Goal: Task Accomplishment & Management: Complete application form

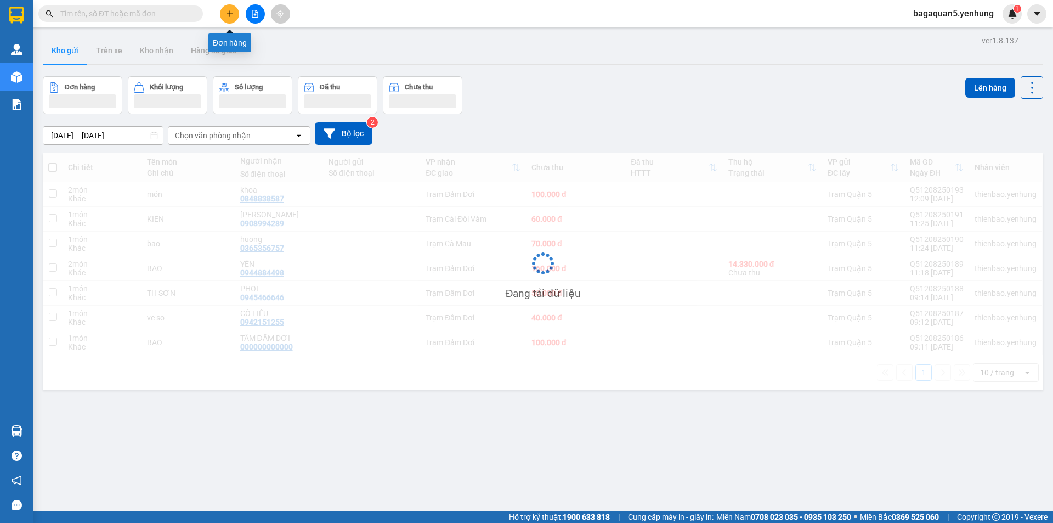
click at [232, 17] on icon "plus" at bounding box center [230, 14] width 8 height 8
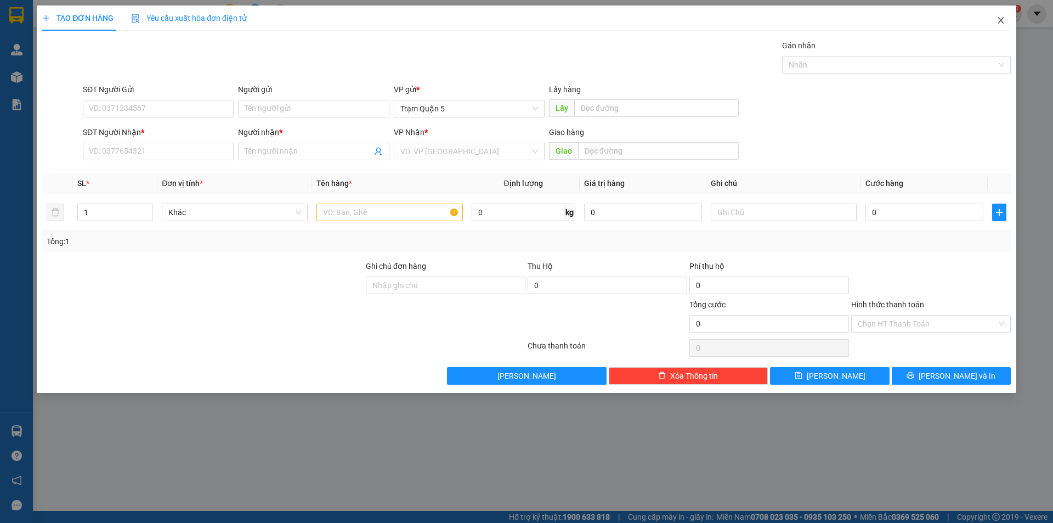
click at [1009, 16] on span "Close" at bounding box center [1001, 20] width 31 height 31
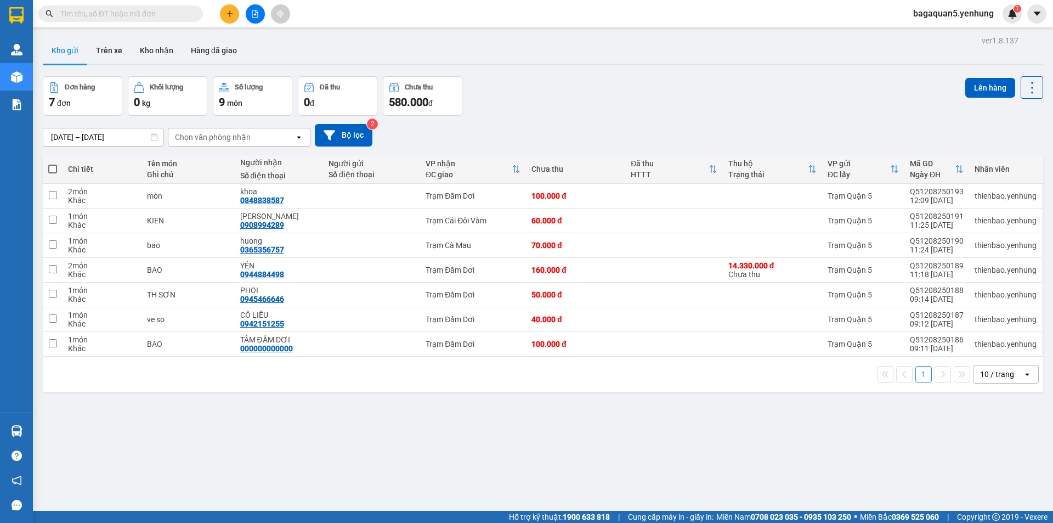
click at [929, 16] on span "bagaquan5.yenhung" at bounding box center [954, 14] width 98 height 14
click at [932, 34] on span "Đăng xuất" at bounding box center [958, 34] width 75 height 12
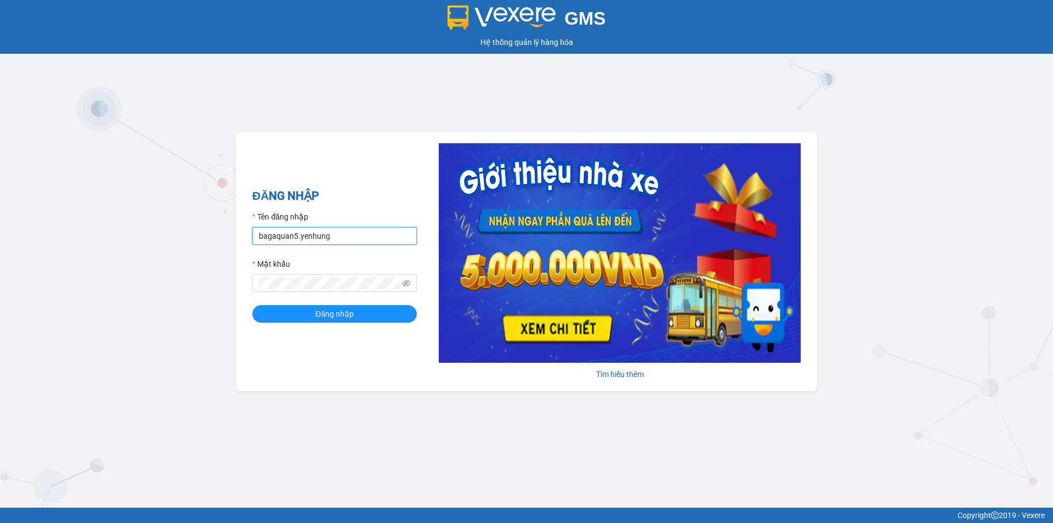
click at [321, 236] on input "bagaquan5.yenhung" at bounding box center [334, 236] width 165 height 18
type input "bagamdm.yenhung"
click at [333, 327] on div "ĐĂNG NHẬP Tên đăng nhập bagamdm.yenhung Mật khẩu Đăng nhập" at bounding box center [334, 261] width 165 height 149
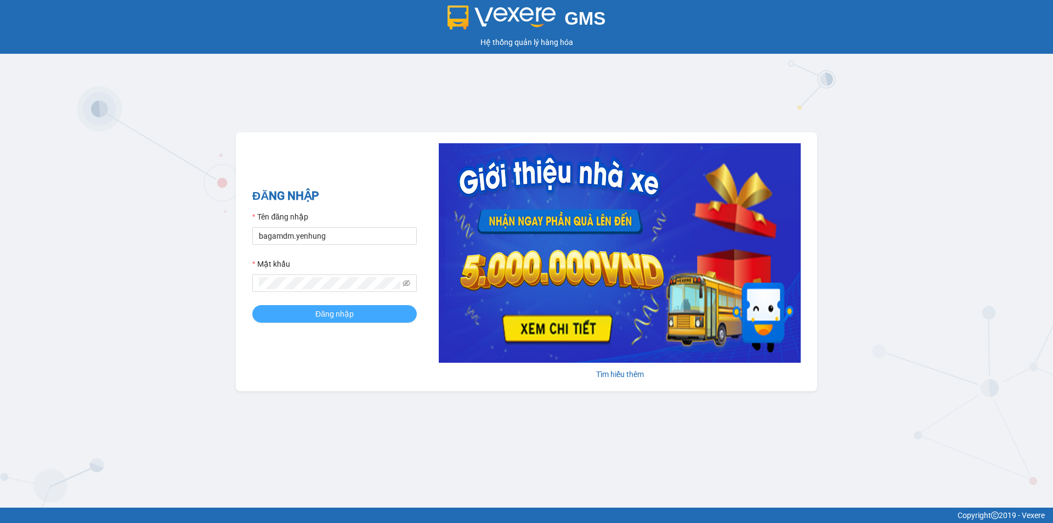
click at [334, 321] on button "Đăng nhập" at bounding box center [334, 314] width 165 height 18
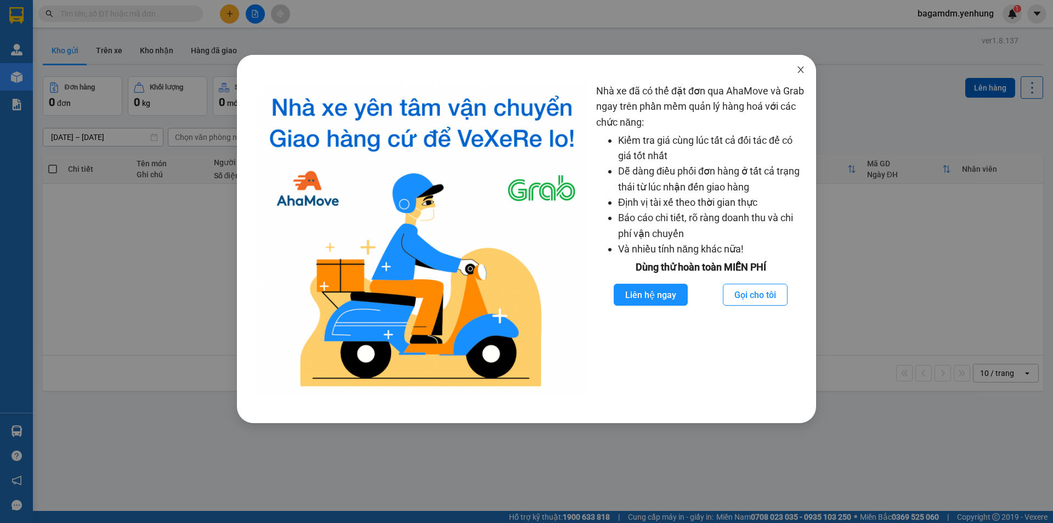
click at [797, 70] on icon "close" at bounding box center [800, 69] width 9 height 9
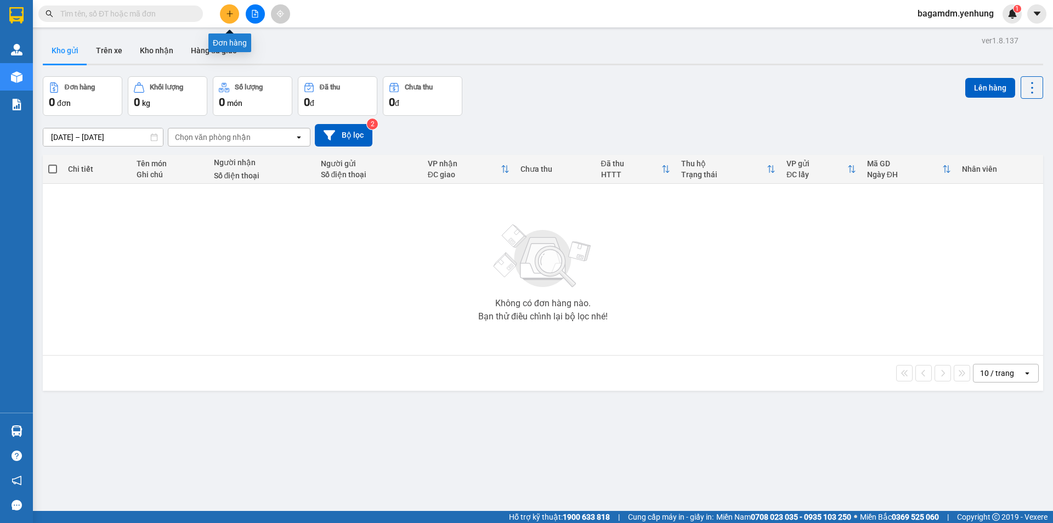
click at [231, 15] on icon "plus" at bounding box center [230, 14] width 8 height 8
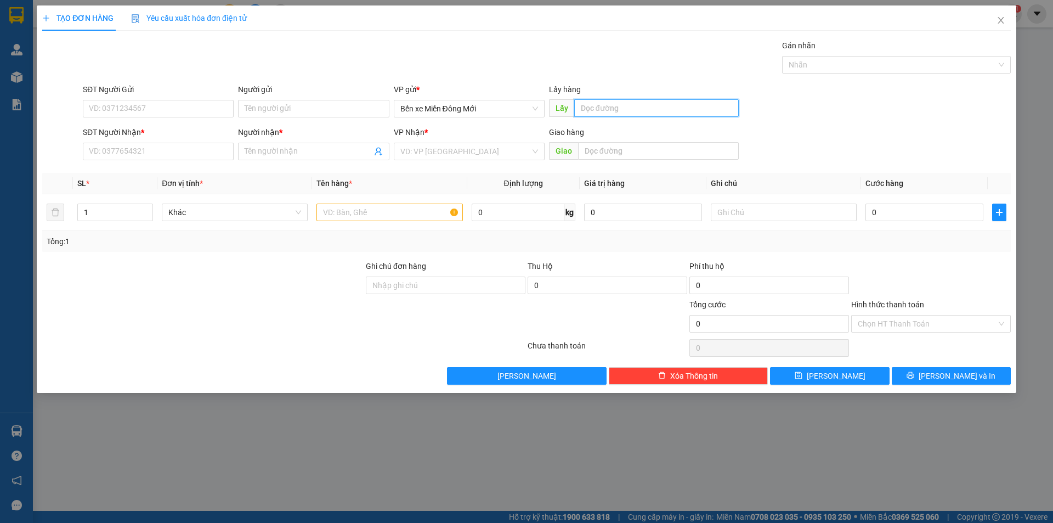
click at [586, 108] on input "text" at bounding box center [656, 108] width 165 height 18
type input "TÂN AN"
type input "0941582642"
type input "LỌ LEM"
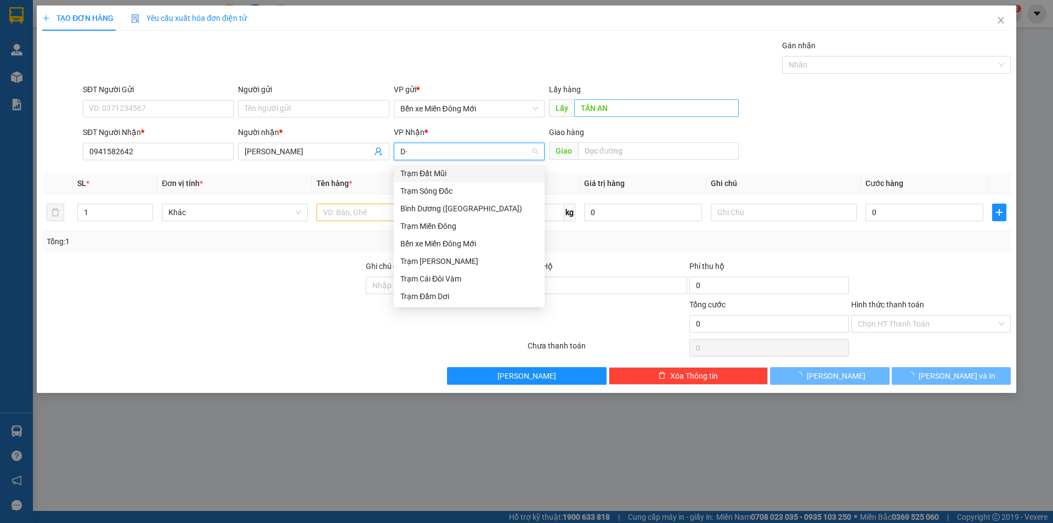
type input "D"
type input "Đ"
type input "DD"
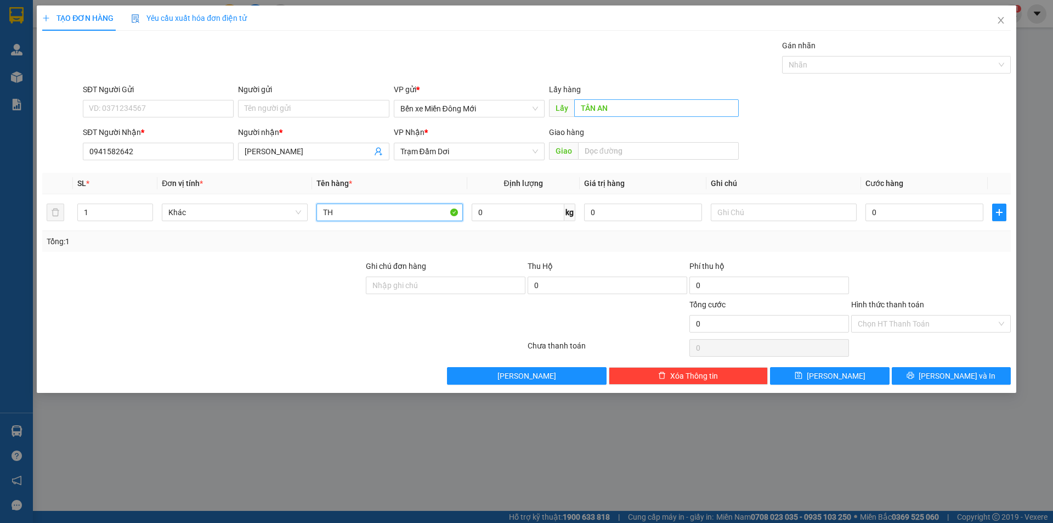
type input "TH"
type input "XE 49"
type input "1"
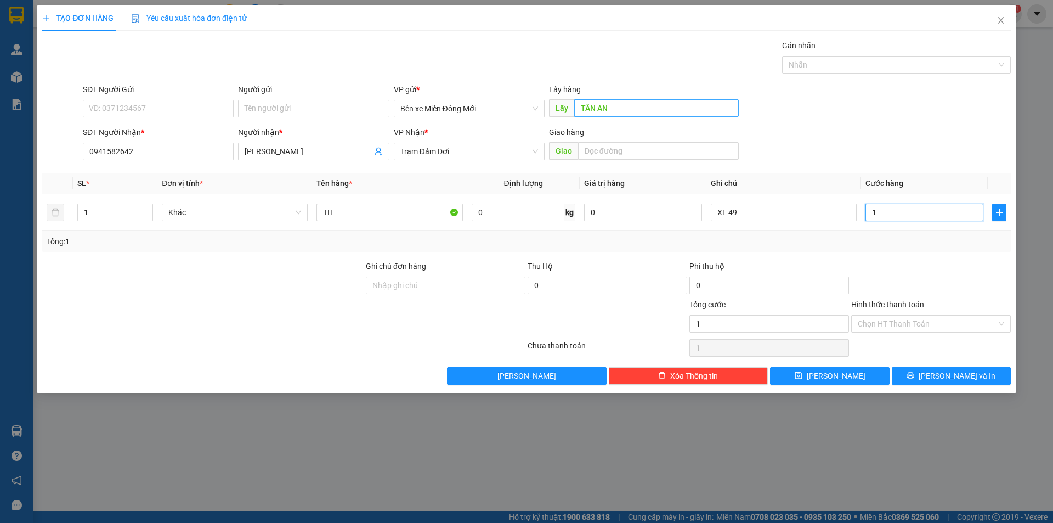
type input "10"
type input "100"
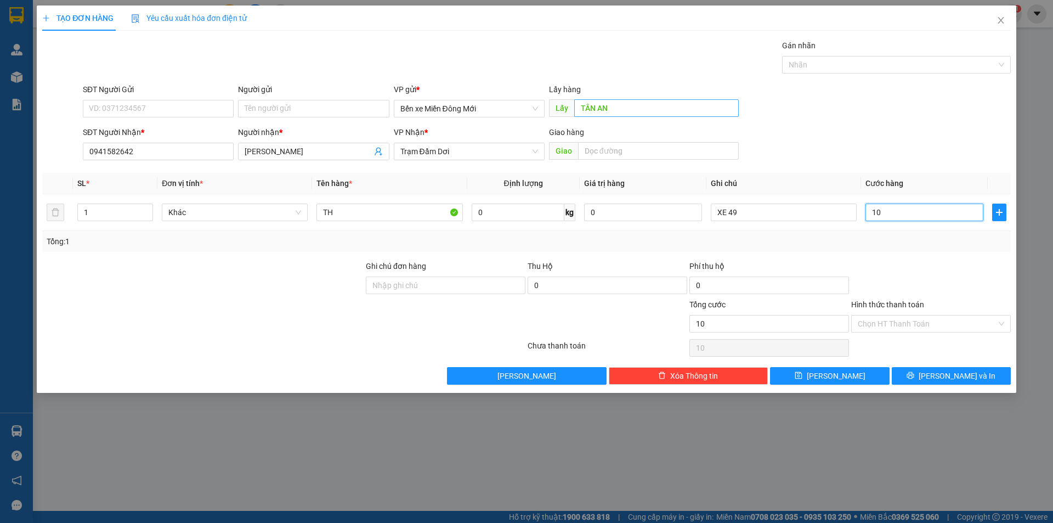
type input "100"
type input "100.000"
click at [846, 374] on button "[PERSON_NAME]" at bounding box center [829, 376] width 119 height 18
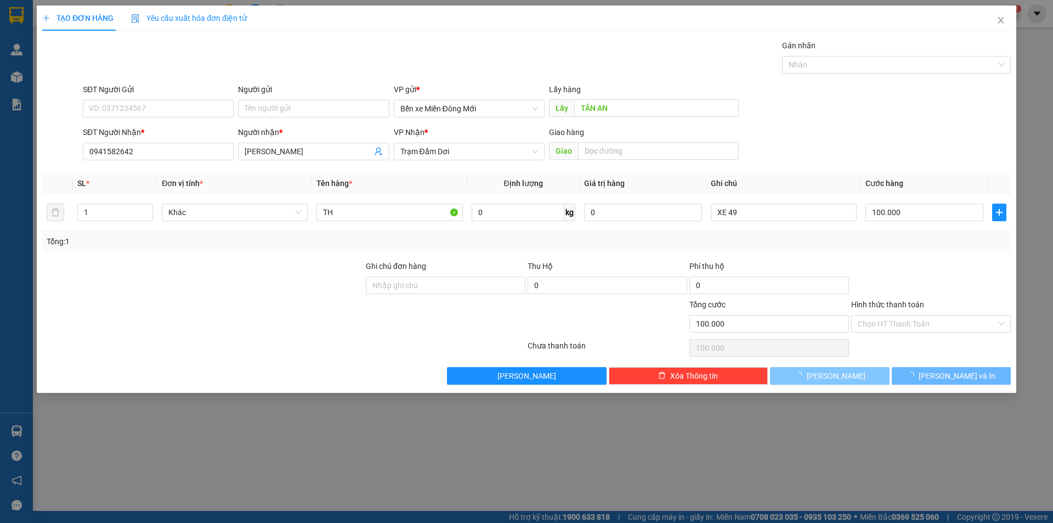
type input "0"
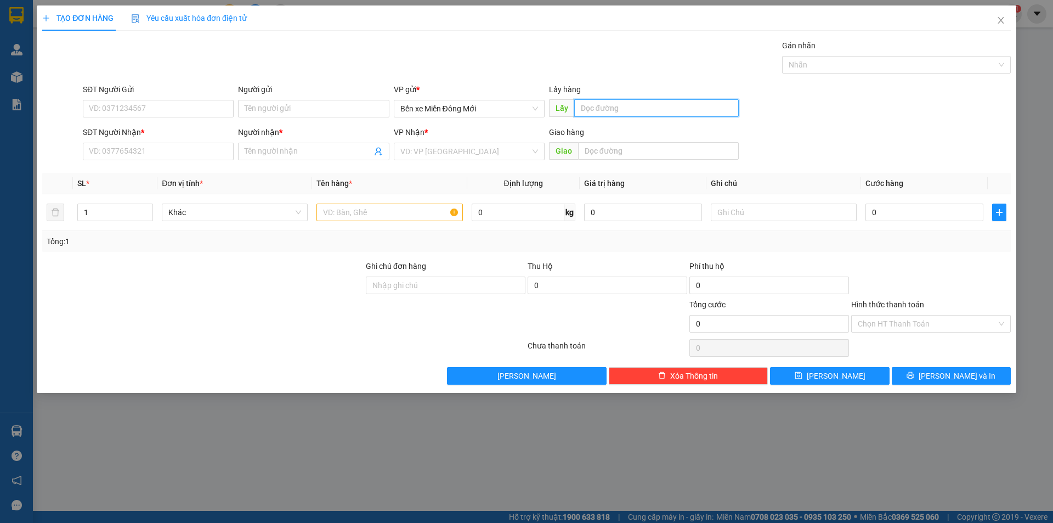
click at [668, 105] on input "text" at bounding box center [656, 108] width 165 height 18
type input "PHƯỚC THIỆN"
type input "0942198939"
type input "CẦU THẦY THẾP"
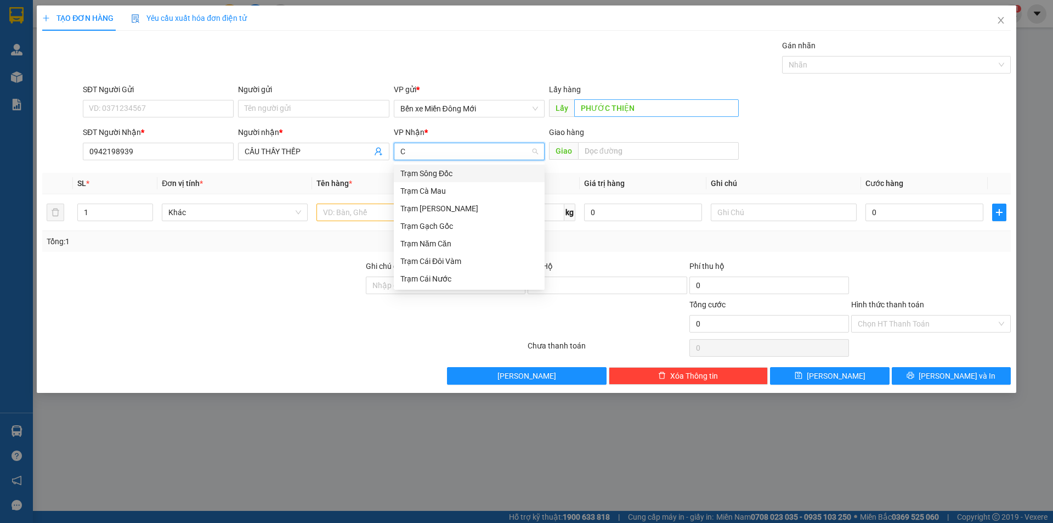
type input "CM"
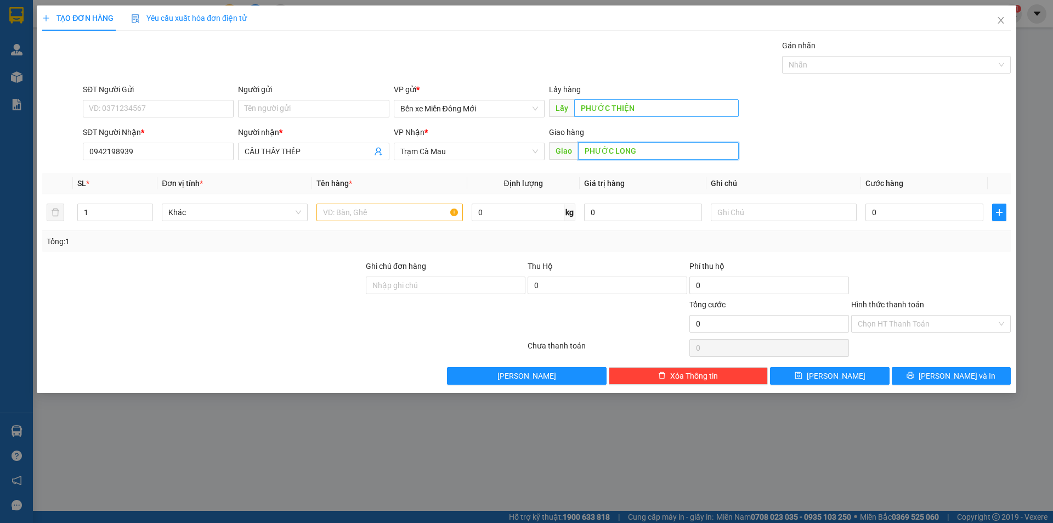
type input "PHƯỚC LONG"
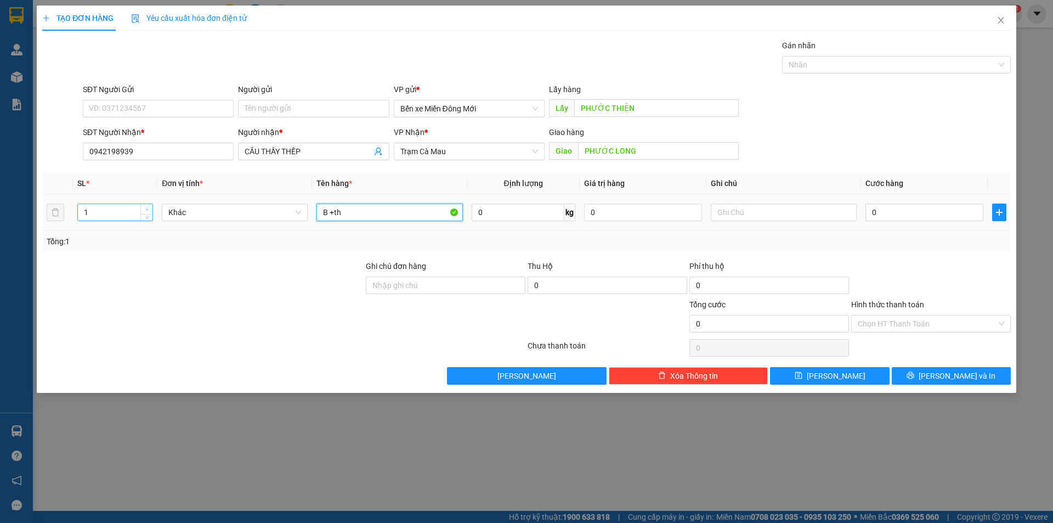
type input "B +th"
type input "2"
click at [147, 206] on span "up" at bounding box center [147, 209] width 7 height 7
click at [727, 206] on input "text" at bounding box center [784, 213] width 146 height 18
click at [726, 204] on input "text" at bounding box center [784, 213] width 146 height 18
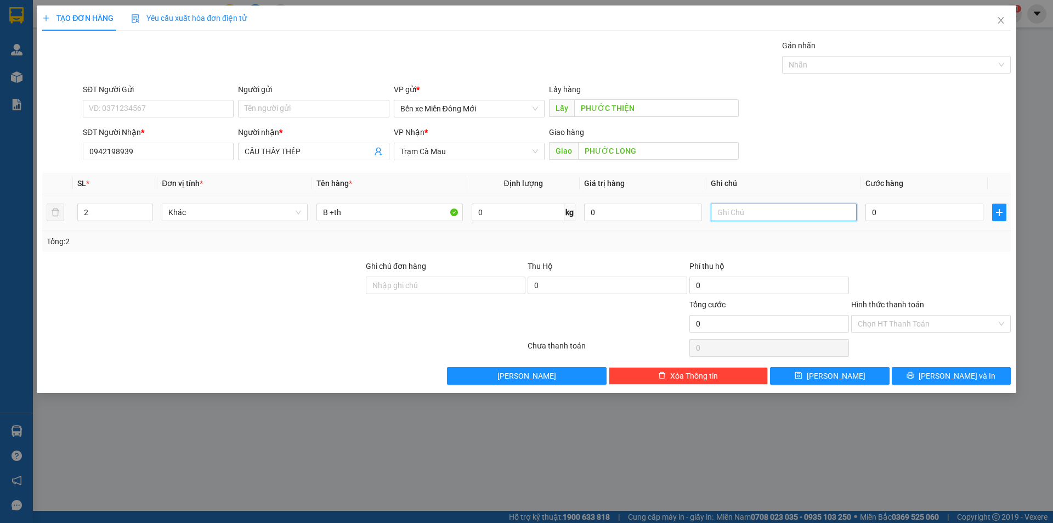
click at [726, 204] on input "text" at bounding box center [784, 213] width 146 height 18
type input "XE 25"
type input "1"
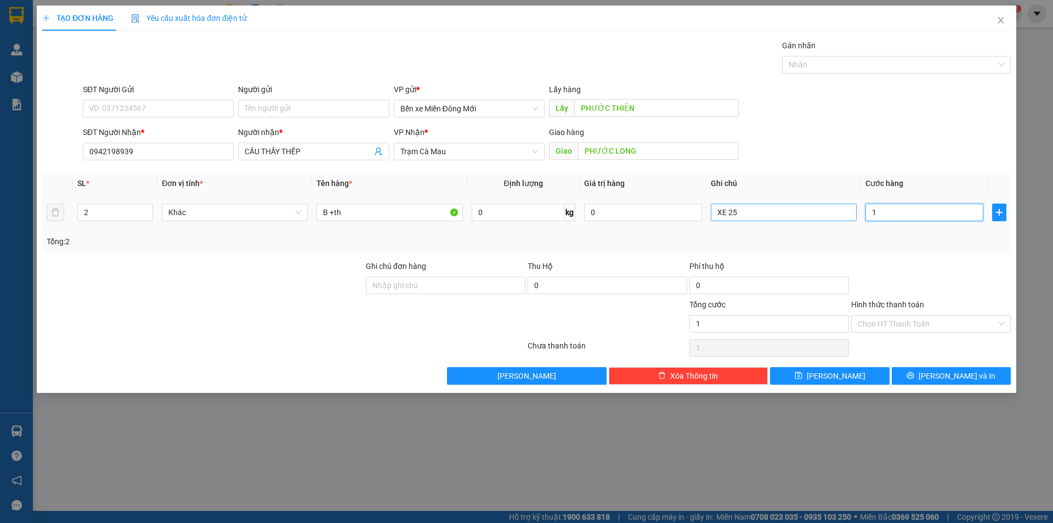
type input "10"
type input "100"
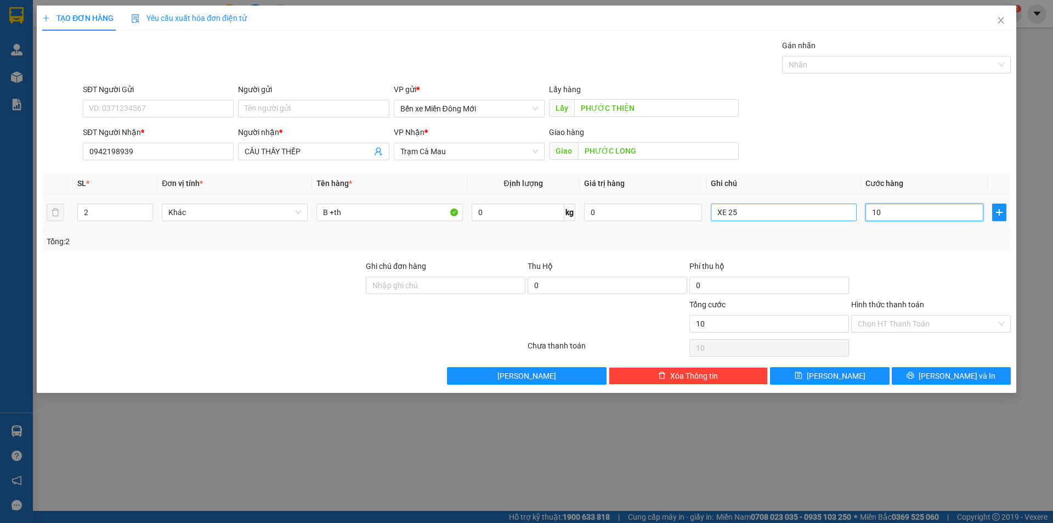
type input "100"
drag, startPoint x: 913, startPoint y: 314, endPoint x: 910, endPoint y: 325, distance: 10.8
click at [912, 318] on div "Chọn HT Thanh Toán" at bounding box center [931, 324] width 160 height 18
type input "100.000"
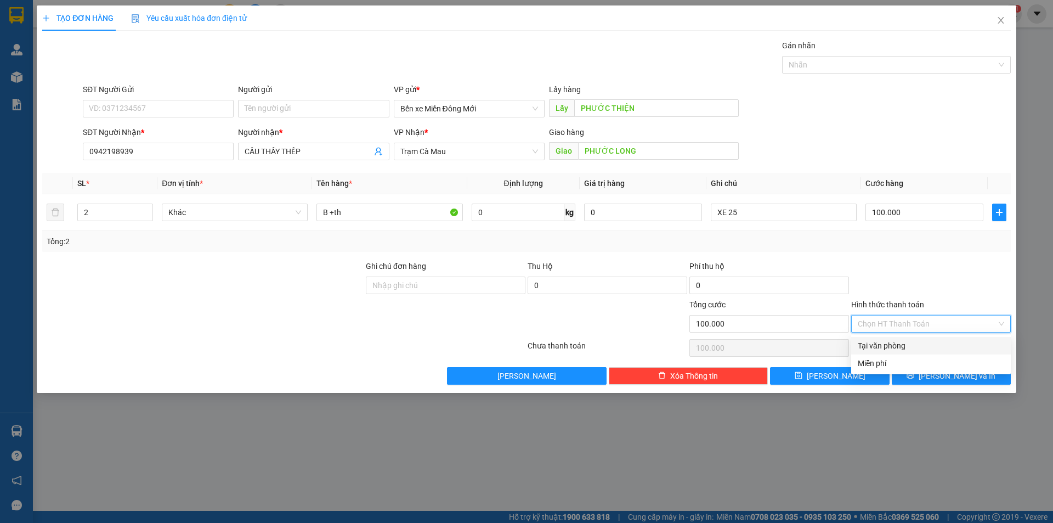
click at [908, 329] on input "Hình thức thanh toán" at bounding box center [927, 323] width 139 height 16
click at [879, 343] on div "Tại văn phòng" at bounding box center [931, 346] width 146 height 12
type input "0"
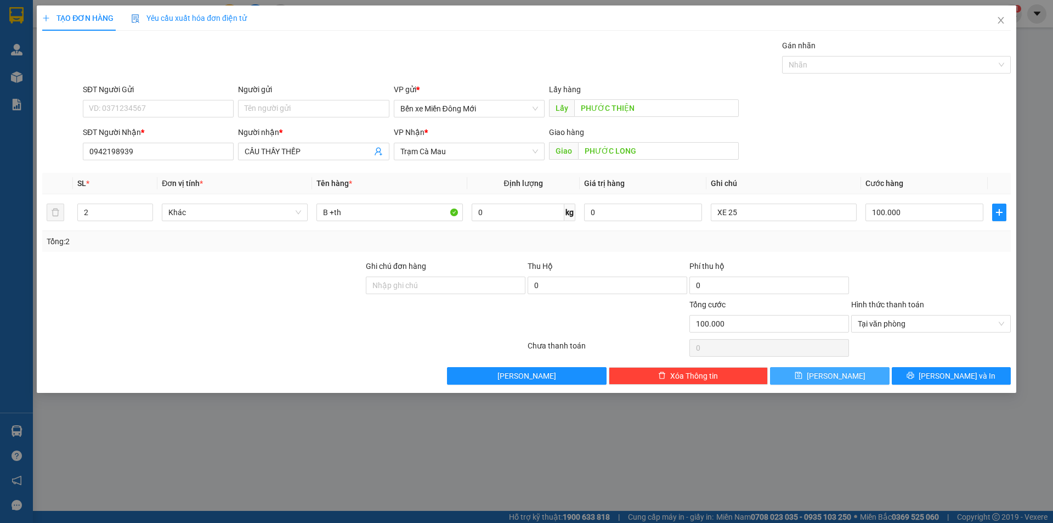
click at [883, 369] on button "[PERSON_NAME]" at bounding box center [829, 376] width 119 height 18
type input "1"
type input "0"
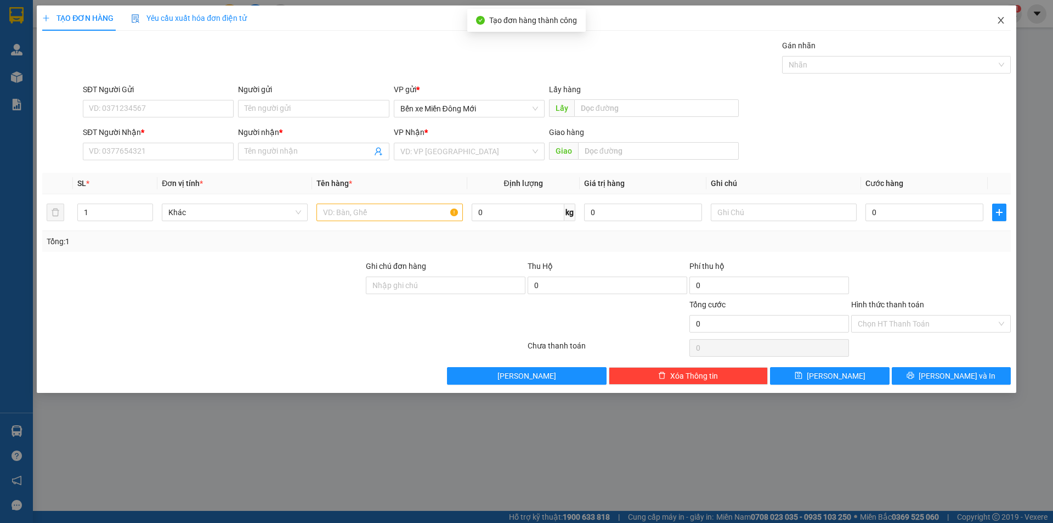
click at [1000, 22] on icon "close" at bounding box center [1001, 20] width 9 height 9
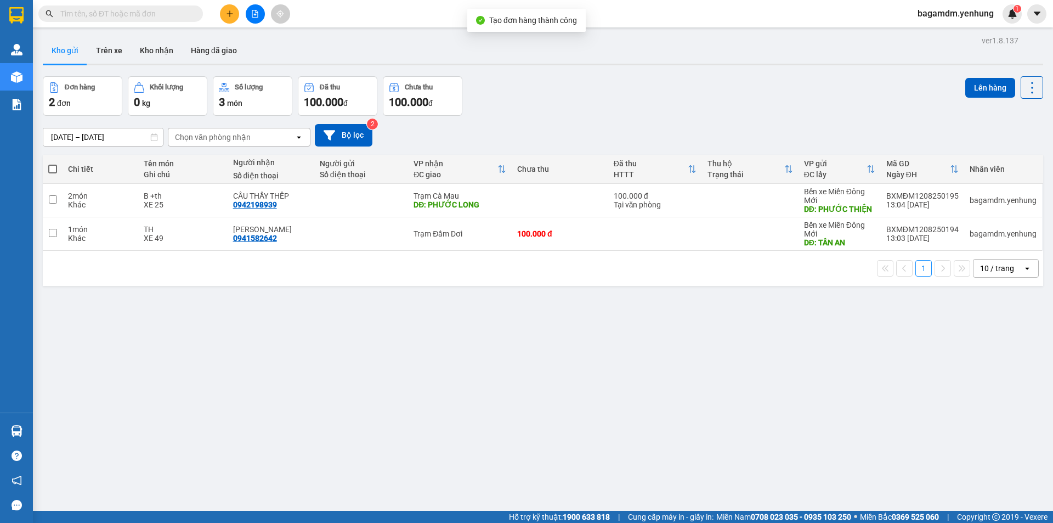
click at [58, 163] on th at bounding box center [53, 169] width 20 height 29
click at [56, 165] on span at bounding box center [52, 169] width 9 height 9
click at [53, 163] on input "checkbox" at bounding box center [53, 163] width 0 height 0
checkbox input "true"
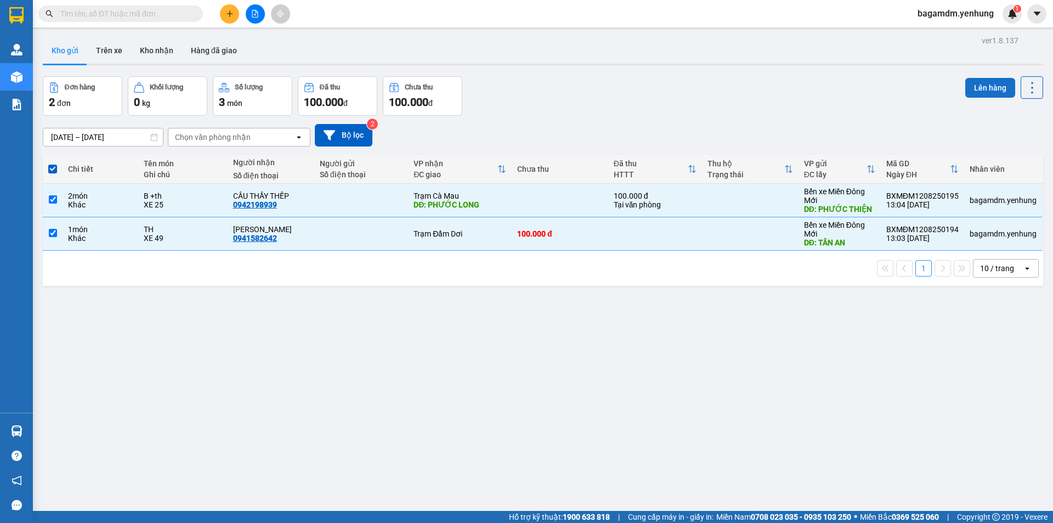
click at [990, 84] on button "Lên hàng" at bounding box center [990, 88] width 50 height 20
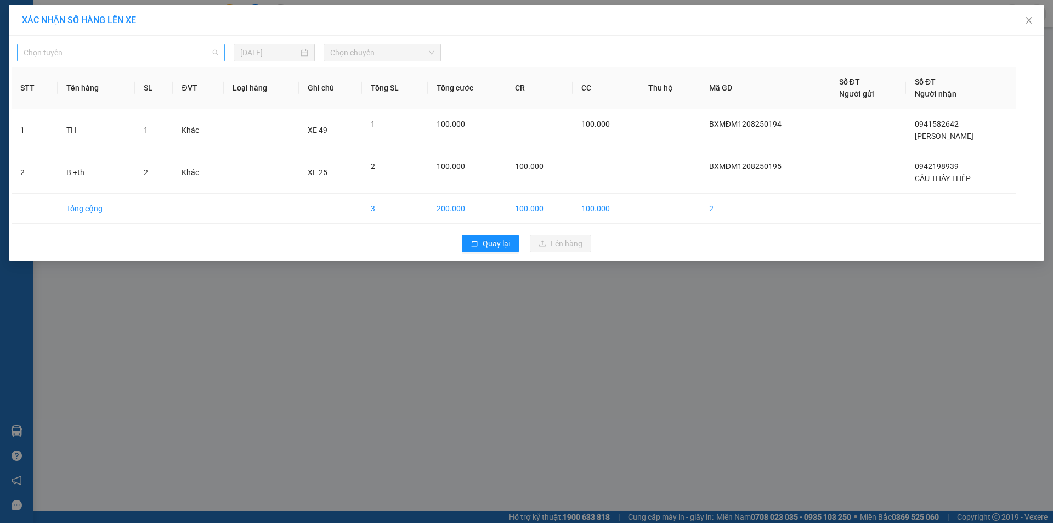
click at [120, 58] on span "Chọn tuyến" at bounding box center [121, 52] width 195 height 16
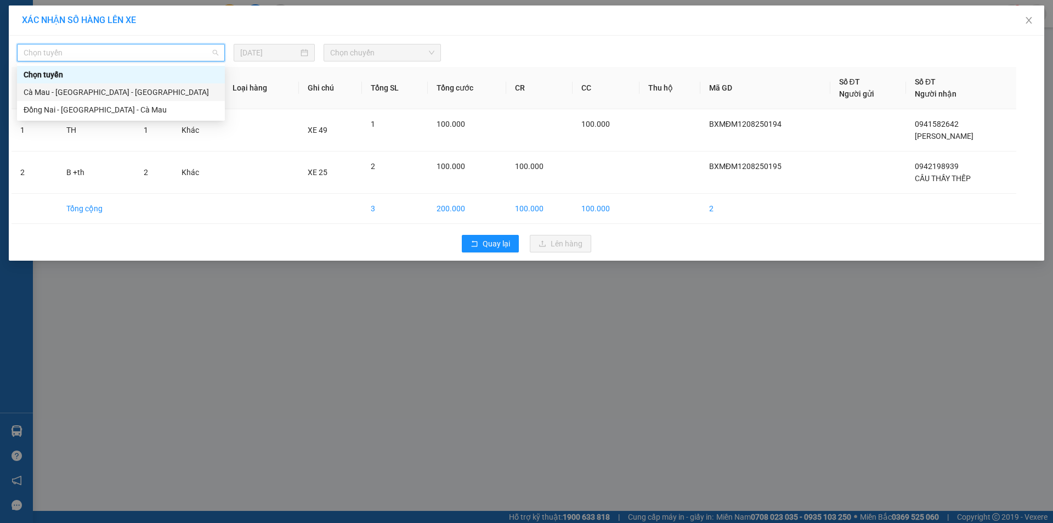
click at [84, 99] on div "Cà Mau - Sài Gòn - Đồng Nai" at bounding box center [121, 92] width 208 height 18
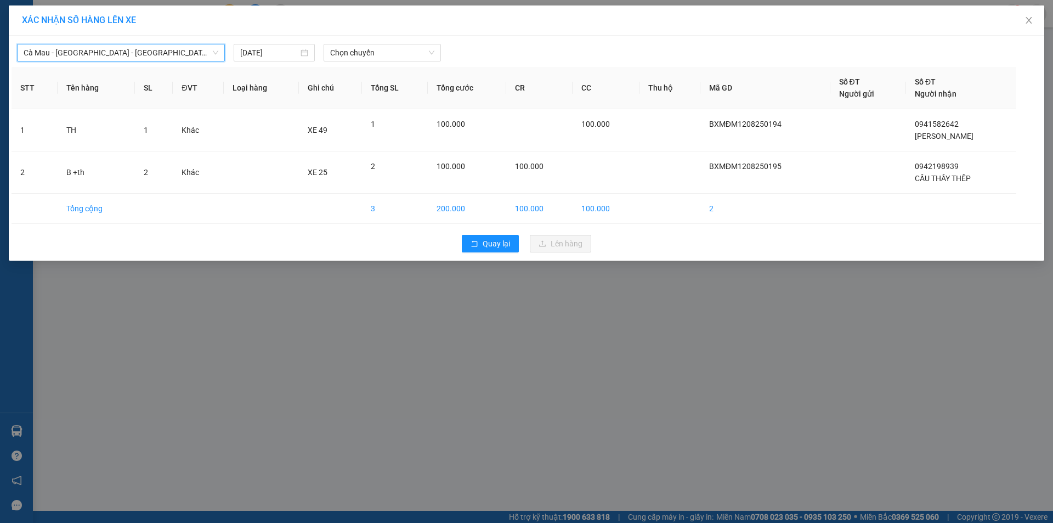
click at [84, 99] on th "Tên hàng" at bounding box center [96, 88] width 77 height 42
click at [109, 47] on span "Cà Mau - Sài Gòn - Đồng Nai" at bounding box center [121, 52] width 195 height 16
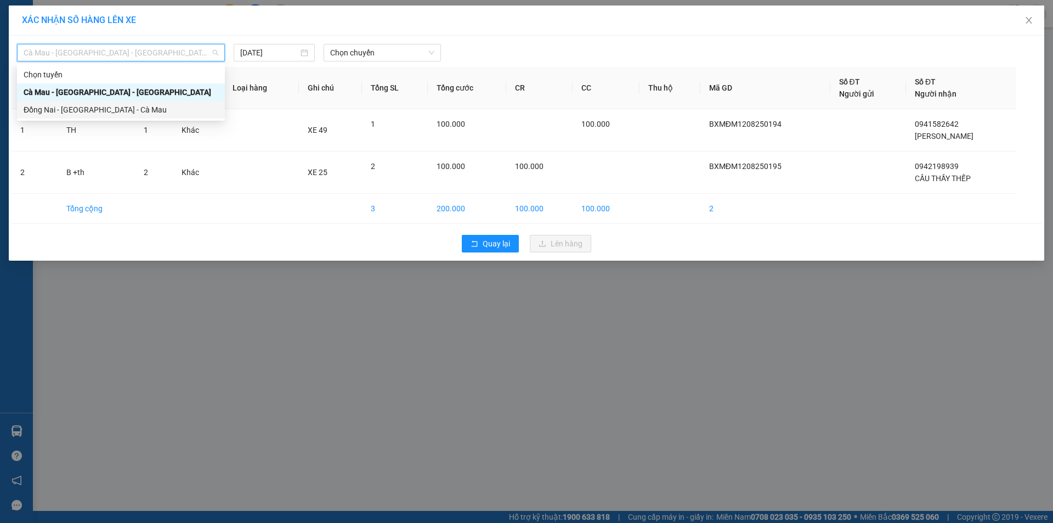
click at [86, 108] on div "Đồng Nai - Sài Gòn - Cà Mau" at bounding box center [121, 110] width 195 height 12
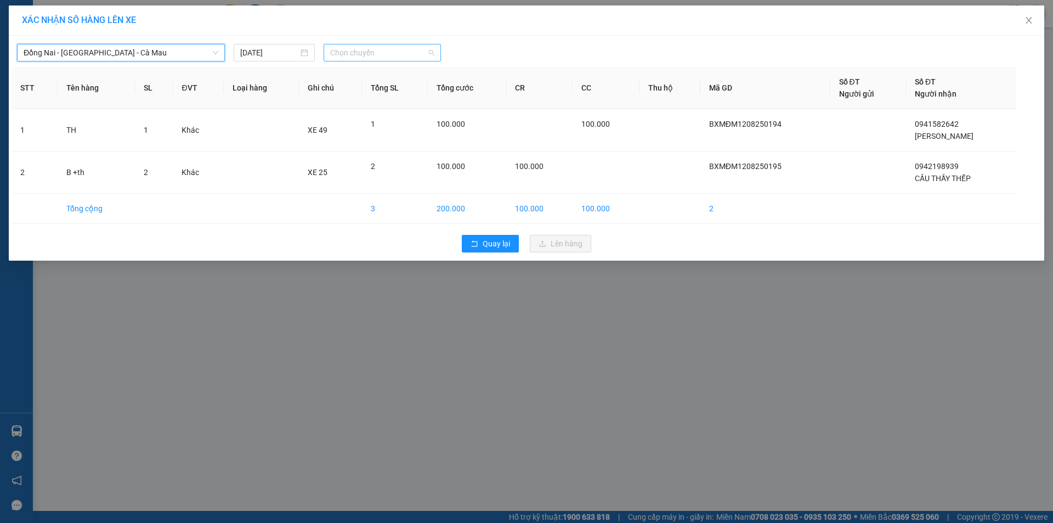
click at [343, 53] on span "Chọn chuyến" at bounding box center [382, 52] width 104 height 16
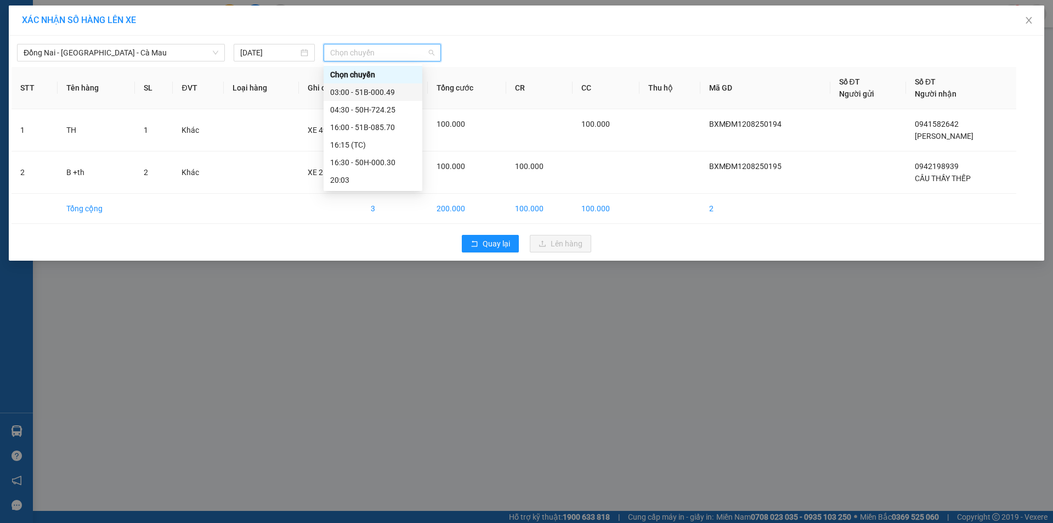
click at [352, 84] on div "03:00 - 51B-000.49" at bounding box center [373, 92] width 99 height 18
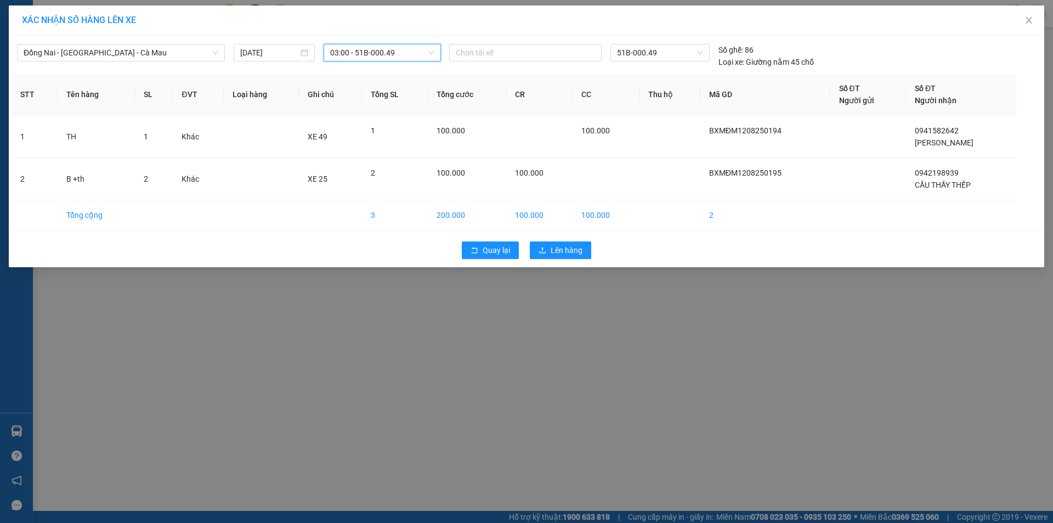
click at [564, 236] on div "Quay lại Lên hàng" at bounding box center [527, 250] width 1030 height 29
click at [567, 244] on button "Lên hàng" at bounding box center [560, 250] width 61 height 18
